Goal: Task Accomplishment & Management: Manage account settings

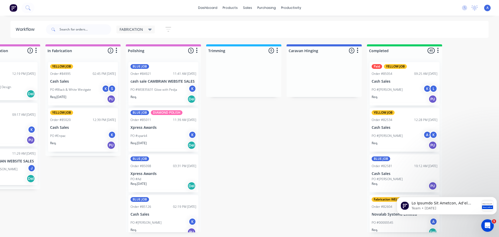
scroll to position [53, 0]
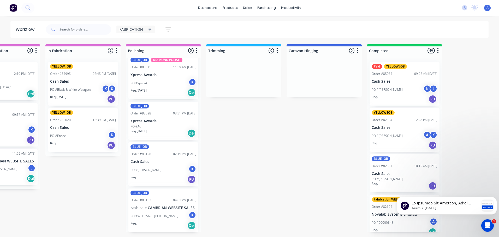
click at [167, 212] on div "PO #WEB35690 [PERSON_NAME]" at bounding box center [163, 216] width 66 height 10
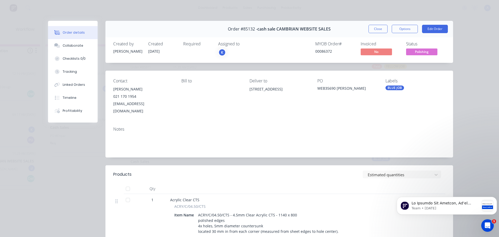
click at [229, 49] on div "K" at bounding box center [244, 53] width 52 height 8
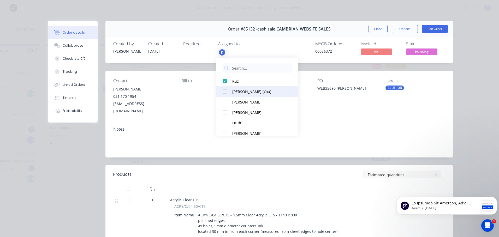
click at [239, 93] on div "[PERSON_NAME] (You)" at bounding box center [259, 91] width 55 height 5
click at [424, 51] on span "Polishing" at bounding box center [421, 52] width 31 height 7
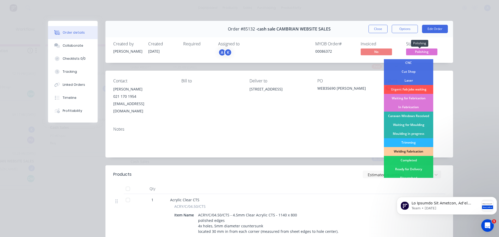
scroll to position [34, 0]
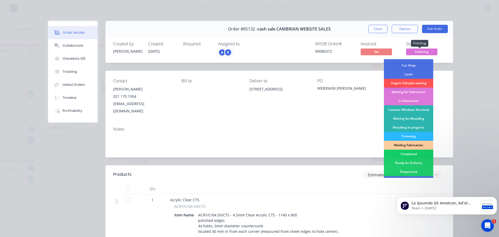
click at [409, 154] on div "Completed" at bounding box center [408, 154] width 49 height 9
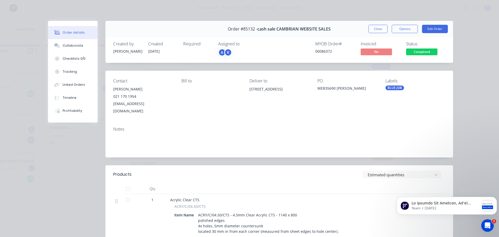
scroll to position [7, 0]
click at [372, 31] on button "Close" at bounding box center [377, 29] width 19 height 8
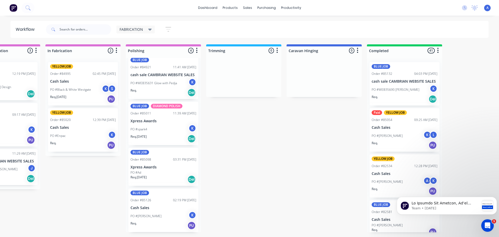
click at [165, 81] on p "PO #WEB35631 Glow with Pedja" at bounding box center [153, 83] width 46 height 5
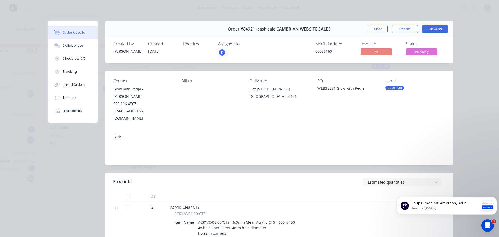
click at [231, 50] on div "K" at bounding box center [244, 53] width 52 height 8
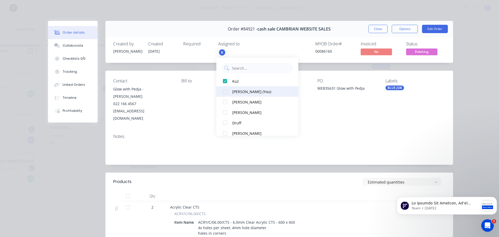
click at [249, 88] on button "[PERSON_NAME] (You)" at bounding box center [257, 91] width 82 height 10
click at [421, 52] on span "Polishing" at bounding box center [421, 52] width 31 height 7
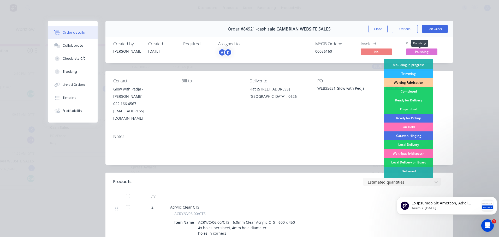
scroll to position [98, 0]
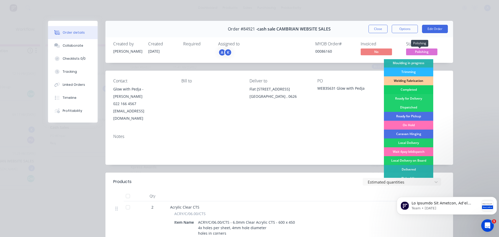
click at [405, 90] on div "Completed" at bounding box center [408, 89] width 49 height 9
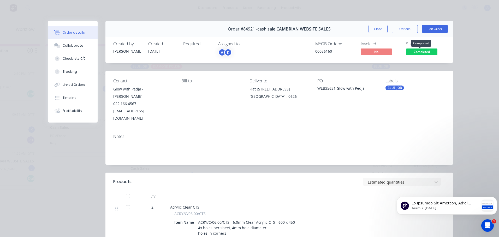
scroll to position [0, 0]
click at [373, 30] on button "Close" at bounding box center [377, 29] width 19 height 8
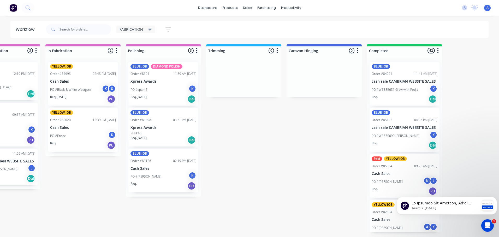
click at [160, 169] on p "Cash Sales" at bounding box center [163, 168] width 66 height 4
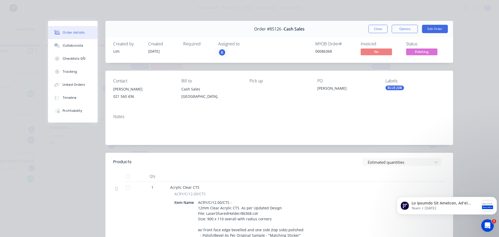
click at [228, 49] on div "K" at bounding box center [244, 53] width 52 height 8
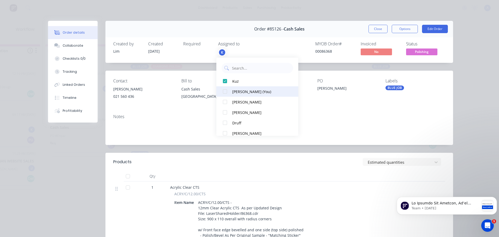
click at [245, 89] on div "[PERSON_NAME] (You)" at bounding box center [259, 91] width 55 height 5
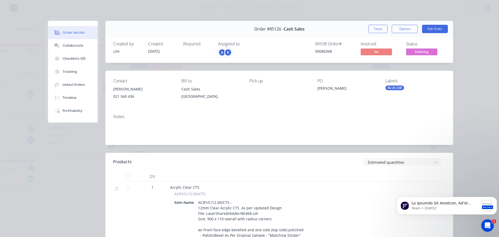
click at [419, 54] on span "Polishing" at bounding box center [421, 52] width 31 height 7
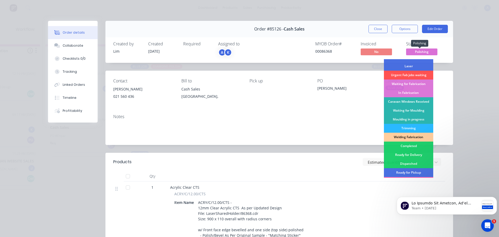
scroll to position [43, 0]
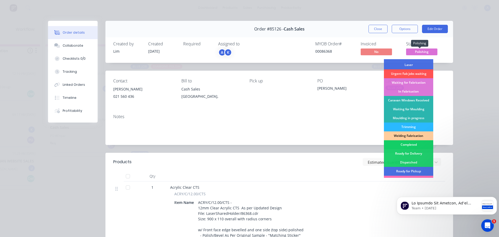
click at [408, 145] on div "Completed" at bounding box center [408, 144] width 49 height 9
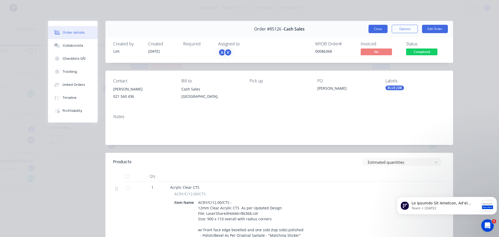
click at [376, 29] on button "Close" at bounding box center [377, 29] width 19 height 8
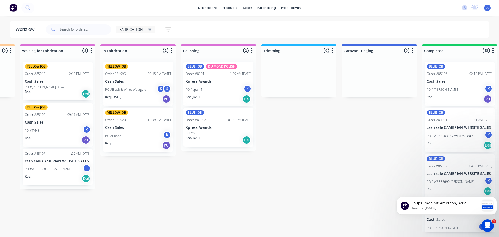
scroll to position [0, 147]
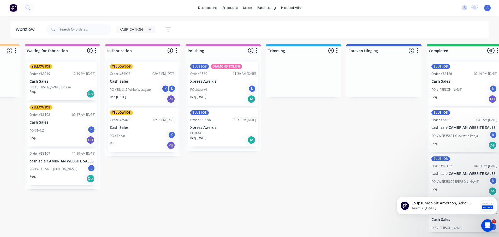
click at [145, 83] on p "Cash Sales" at bounding box center [143, 81] width 66 height 4
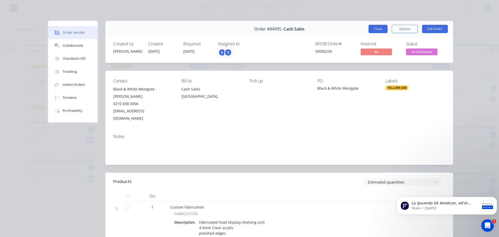
click at [375, 27] on button "Close" at bounding box center [377, 29] width 19 height 8
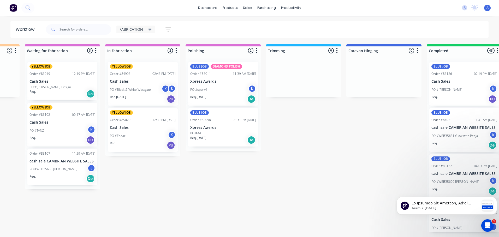
click at [145, 132] on div "PO #Enpac K" at bounding box center [143, 136] width 66 height 10
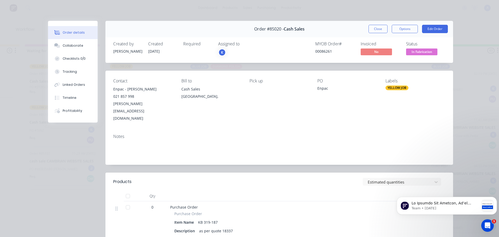
click at [418, 52] on span "In Fabrication" at bounding box center [421, 52] width 31 height 7
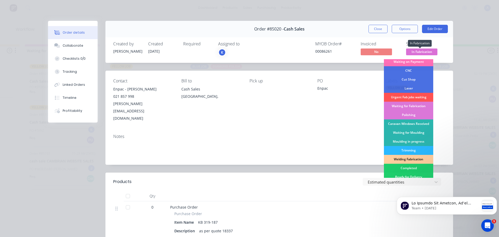
scroll to position [39, 0]
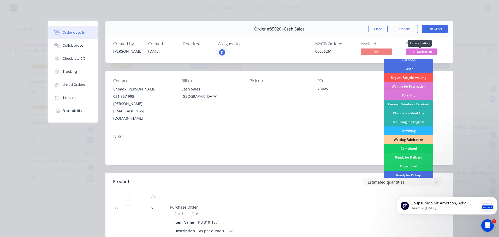
click at [409, 149] on div "Completed" at bounding box center [408, 148] width 49 height 9
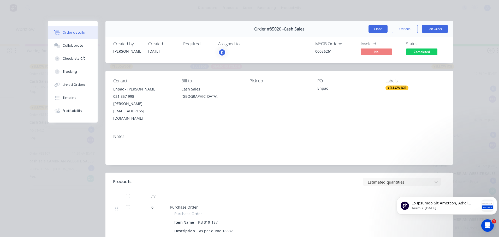
click at [372, 31] on button "Close" at bounding box center [377, 29] width 19 height 8
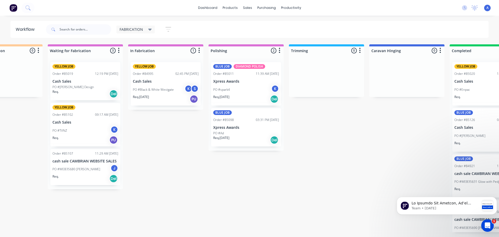
scroll to position [0, 124]
click at [163, 86] on div "PO #Black & White Westgate K S" at bounding box center [166, 90] width 66 height 10
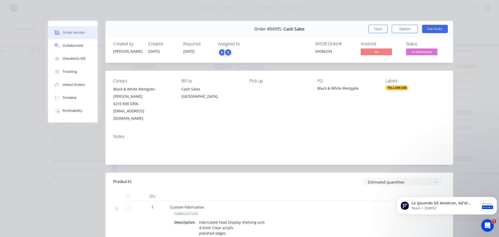
click at [416, 53] on span "In Fabrication" at bounding box center [421, 52] width 31 height 7
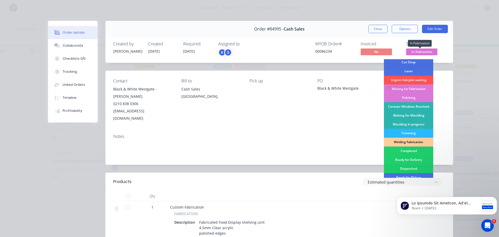
scroll to position [49, 0]
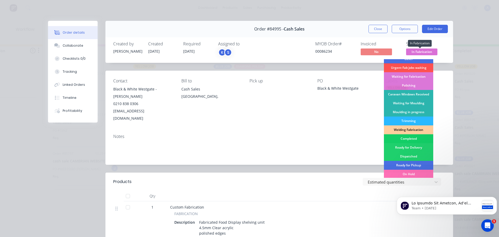
click at [406, 140] on div "Completed" at bounding box center [408, 138] width 49 height 9
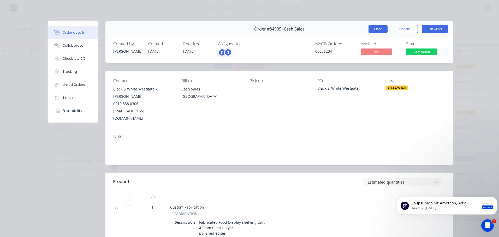
click at [378, 32] on button "Close" at bounding box center [377, 29] width 19 height 8
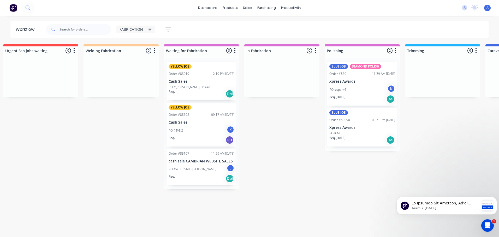
scroll to position [0, 0]
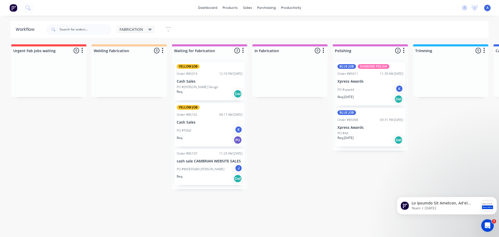
click at [138, 30] on span "FABRICATION" at bounding box center [130, 29] width 23 height 5
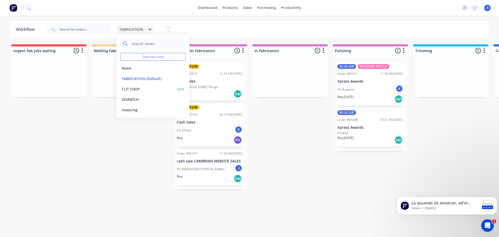
click at [143, 89] on button "CUT SHOP" at bounding box center [148, 89] width 56 height 6
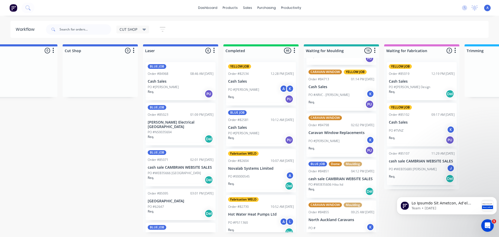
scroll to position [319, 0]
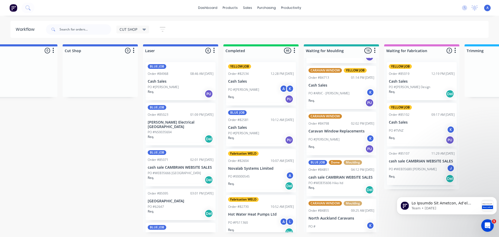
click at [334, 187] on div "Req. Del" at bounding box center [341, 189] width 66 height 9
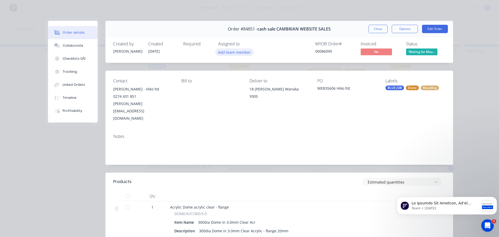
click at [239, 53] on button "Add team member" at bounding box center [234, 52] width 38 height 7
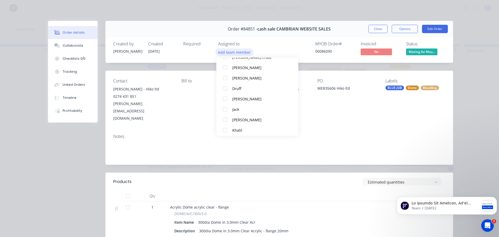
scroll to position [25, 0]
click at [244, 131] on div "Khalil" at bounding box center [259, 129] width 55 height 5
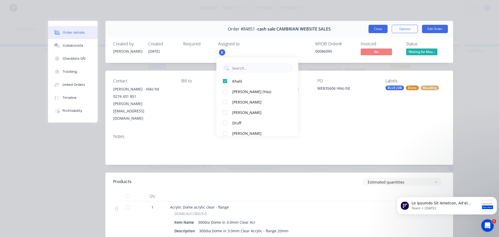
click at [373, 32] on button "Close" at bounding box center [377, 29] width 19 height 8
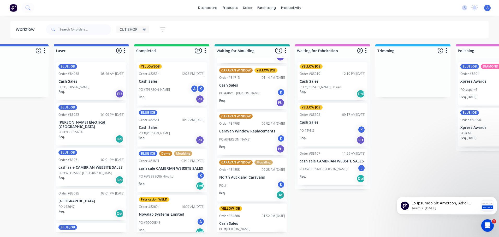
scroll to position [0, 199]
click at [338, 84] on div "YELLOW JOB Order #85019 12:19 PM [DATE] Cash Sales PO #[PERSON_NAME] Design Req…" at bounding box center [332, 81] width 70 height 38
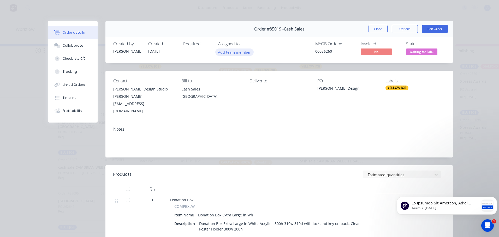
click at [233, 53] on button "Add team member" at bounding box center [234, 52] width 38 height 7
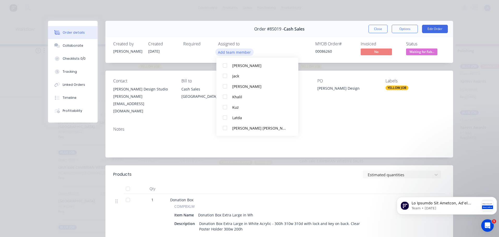
scroll to position [58, 0]
click at [226, 117] on div at bounding box center [225, 116] width 10 height 10
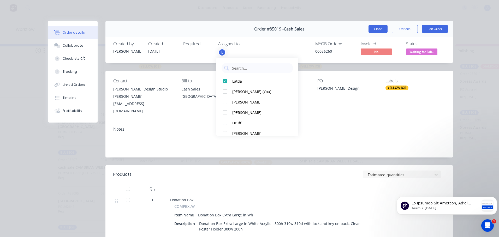
click at [378, 29] on button "Close" at bounding box center [377, 29] width 19 height 8
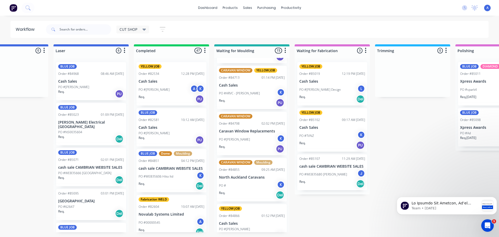
click at [144, 29] on icon at bounding box center [144, 30] width 4 height 2
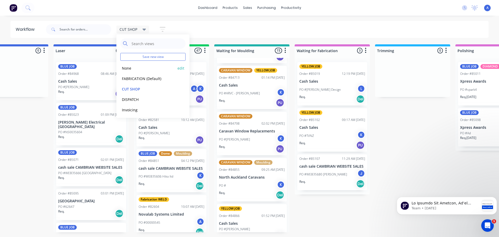
click at [125, 70] on button "None" at bounding box center [148, 68] width 56 height 6
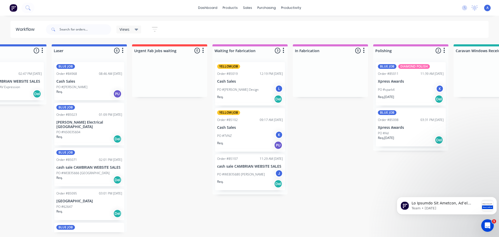
scroll to position [0, 364]
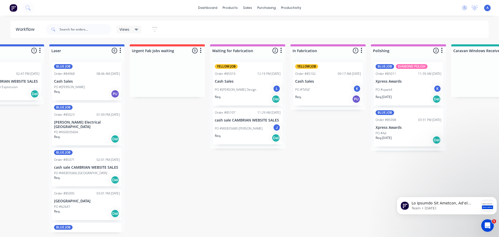
click at [320, 86] on div "PO #TVNZ K" at bounding box center [328, 90] width 66 height 10
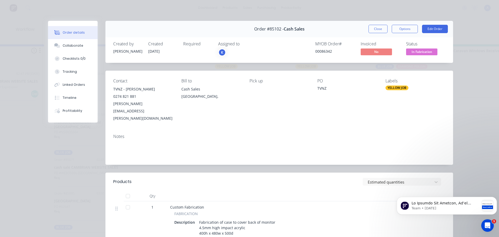
click at [236, 55] on div "K" at bounding box center [244, 53] width 52 height 8
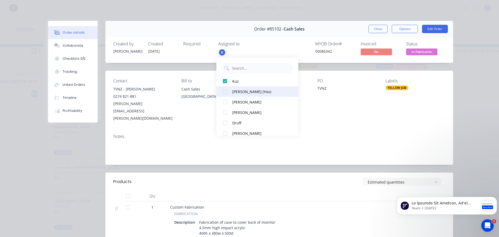
click at [246, 94] on div "[PERSON_NAME] (You)" at bounding box center [259, 91] width 55 height 5
click at [374, 32] on button "Close" at bounding box center [377, 29] width 19 height 8
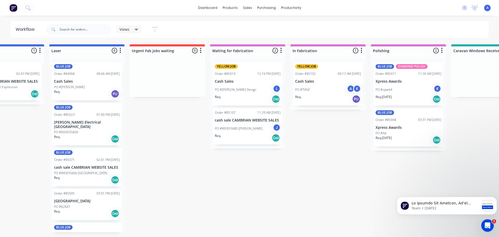
click at [240, 132] on div "PO #WEB35680 [PERSON_NAME] J" at bounding box center [248, 129] width 66 height 10
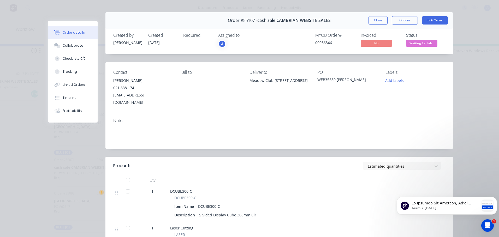
scroll to position [0, 0]
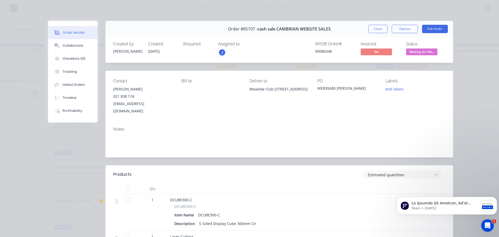
click at [412, 51] on span "Waiting for Fab..." at bounding box center [421, 52] width 31 height 7
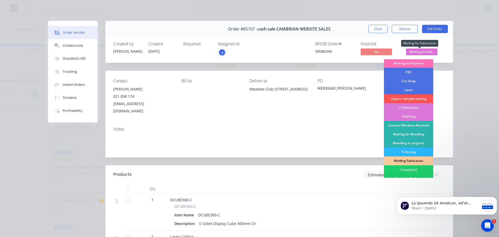
scroll to position [31, 0]
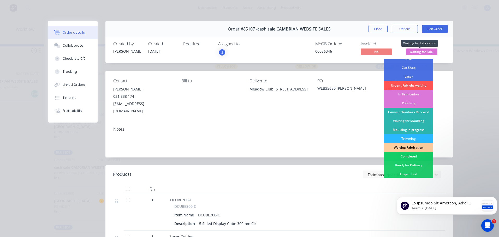
click at [409, 157] on div "Completed" at bounding box center [408, 156] width 49 height 9
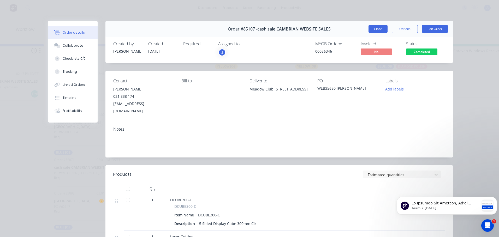
click at [378, 33] on button "Close" at bounding box center [377, 29] width 19 height 8
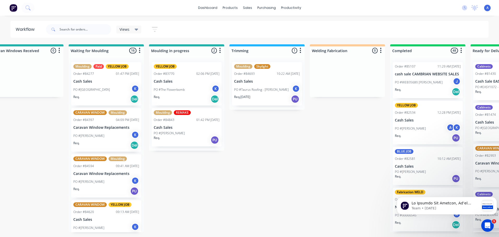
scroll to position [0, 840]
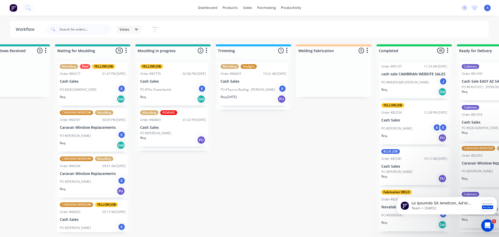
click at [392, 82] on p "PO #WEB35680 [PERSON_NAME]" at bounding box center [405, 82] width 48 height 5
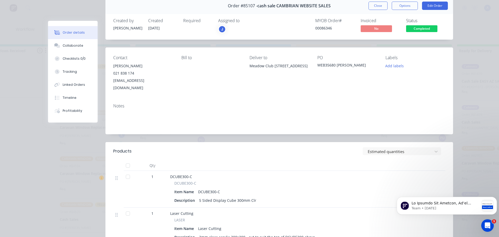
scroll to position [39, 0]
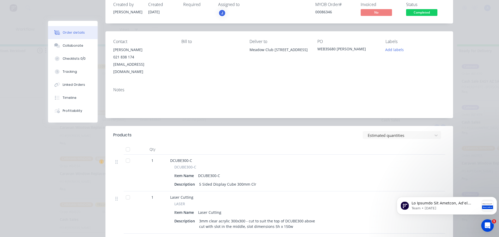
click at [230, 13] on div "J" at bounding box center [244, 13] width 52 height 8
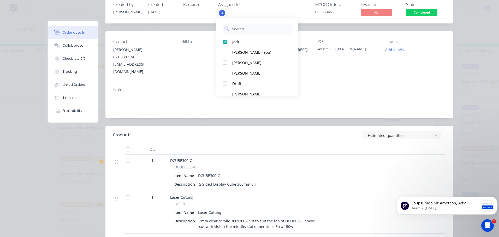
click at [239, 11] on div "J" at bounding box center [244, 13] width 52 height 8
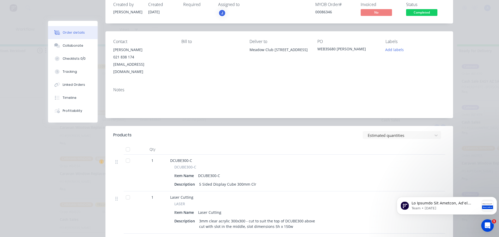
click at [284, 8] on div "MYOB Order # 00086346 Invoiced No Status Completed" at bounding box center [357, 9] width 175 height 15
click at [421, 13] on span "Completed" at bounding box center [421, 12] width 31 height 7
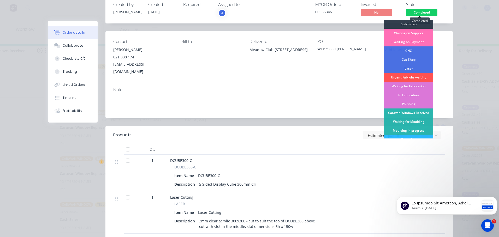
click at [422, 13] on span "Completed" at bounding box center [421, 12] width 31 height 7
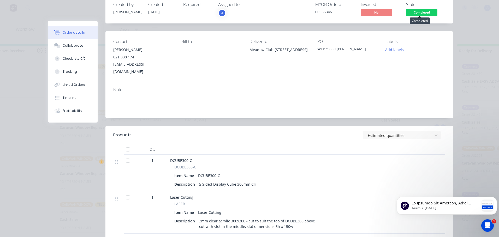
click at [418, 13] on span "Completed" at bounding box center [421, 12] width 31 height 7
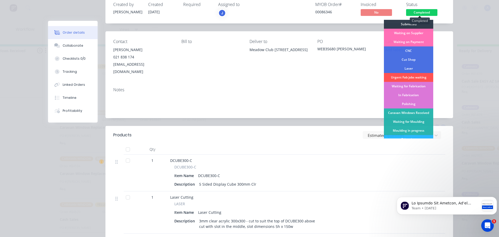
click at [422, 13] on span "Completed" at bounding box center [421, 12] width 31 height 7
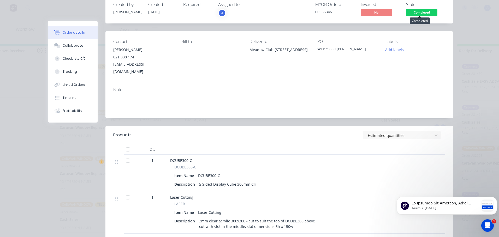
click at [380, 14] on span "No" at bounding box center [375, 12] width 31 height 7
click at [338, 16] on div "MYOB Order # 00086346" at bounding box center [334, 9] width 39 height 15
click at [79, 0] on div "Order #85107 - cash sale CAMBRIAN WEBSITE SALES Close Options Edit Order Create…" at bounding box center [250, 153] width 405 height 345
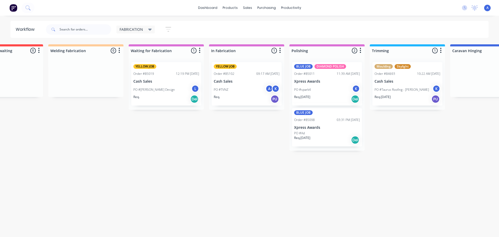
scroll to position [0, 41]
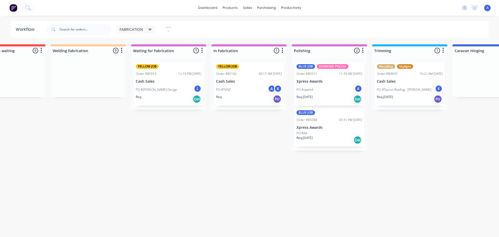
click at [171, 90] on div "PO #Leo Design L" at bounding box center [169, 90] width 66 height 10
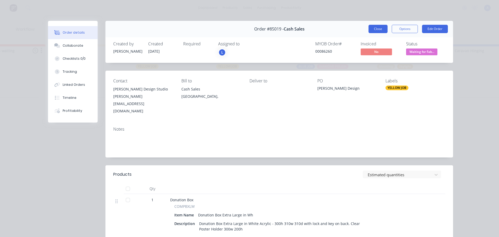
click at [374, 31] on button "Close" at bounding box center [377, 29] width 19 height 8
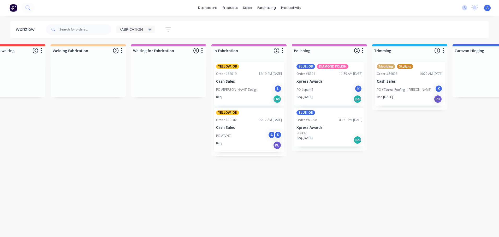
click at [249, 86] on div "PO #Leo Design L" at bounding box center [249, 90] width 66 height 10
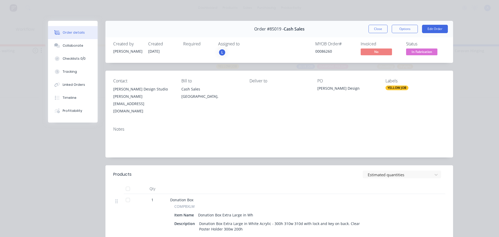
click at [239, 55] on div "L" at bounding box center [244, 53] width 52 height 8
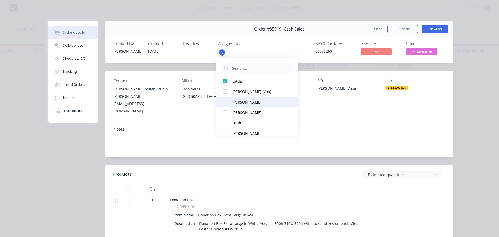
click at [237, 102] on div "[PERSON_NAME]" at bounding box center [259, 101] width 55 height 5
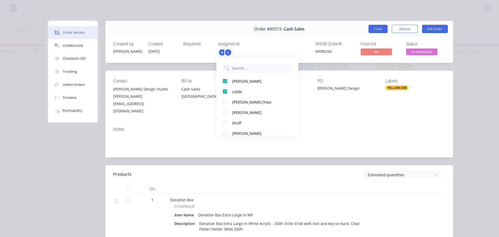
click at [375, 29] on button "Close" at bounding box center [377, 29] width 19 height 8
